Goal: Task Accomplishment & Management: Manage account settings

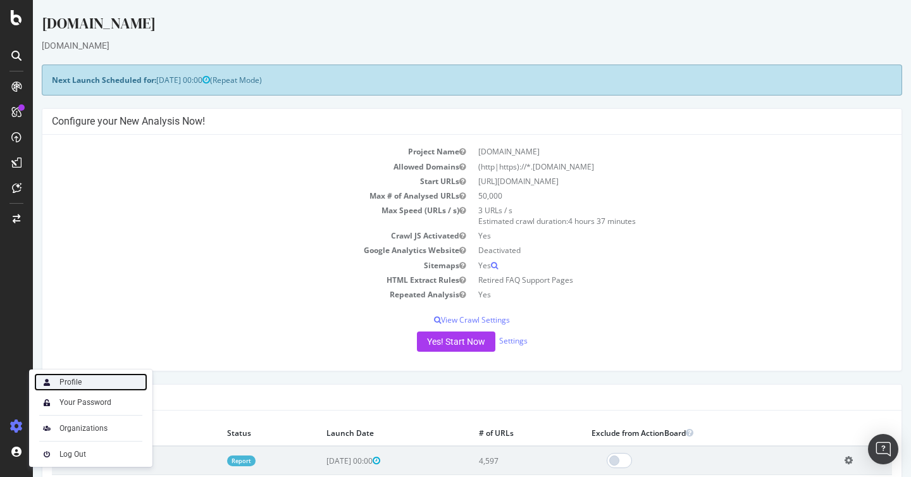
click at [90, 380] on div "Profile" at bounding box center [90, 382] width 113 height 18
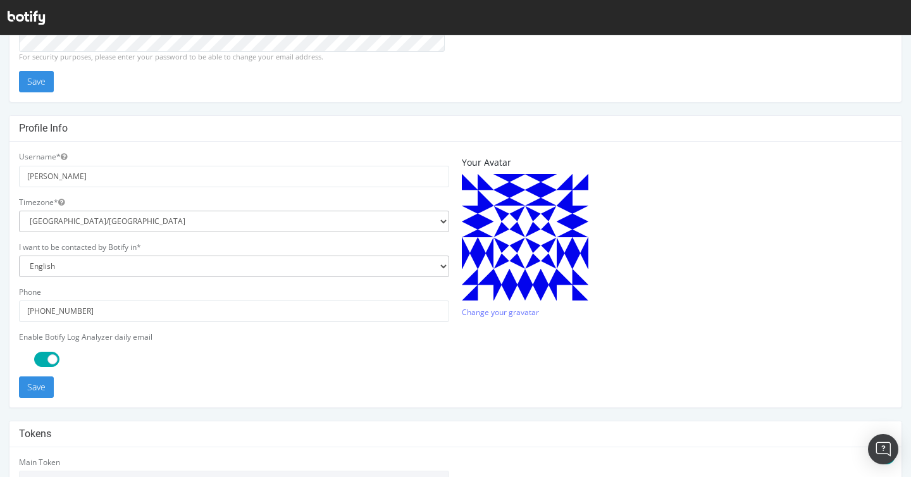
scroll to position [354, 0]
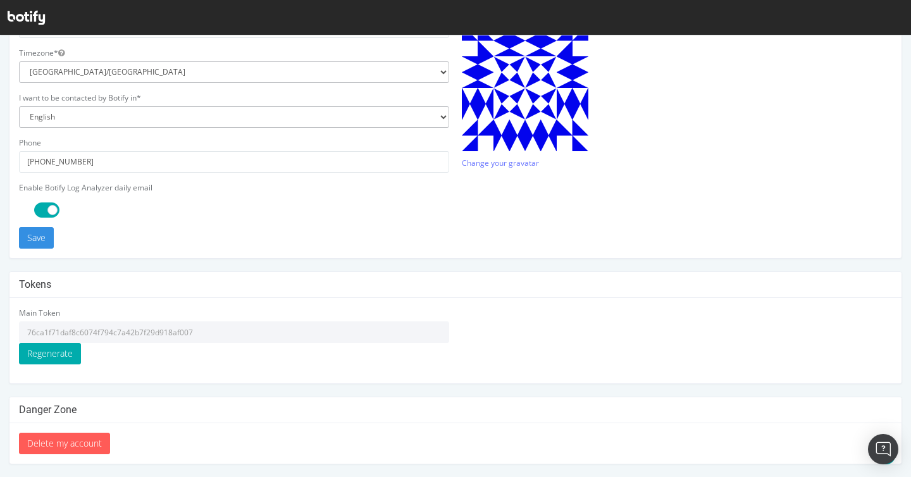
drag, startPoint x: 206, startPoint y: 334, endPoint x: 27, endPoint y: 335, distance: 179.1
click at [27, 335] on input "76ca1f71daf8c6074f794c7a42b7f29d918af007" at bounding box center [234, 333] width 430 height 22
